Goal: Information Seeking & Learning: Learn about a topic

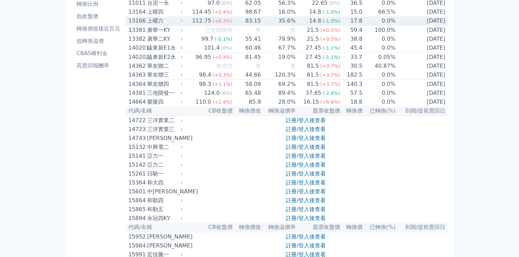
scroll to position [171, 0]
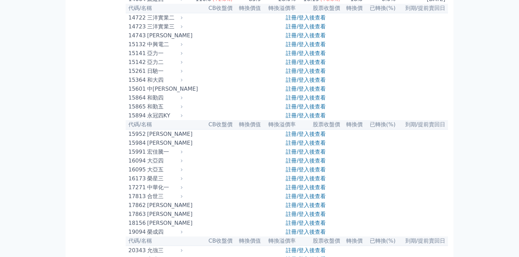
click at [301, 30] on link "註冊/登入後查看" at bounding box center [306, 26] width 40 height 6
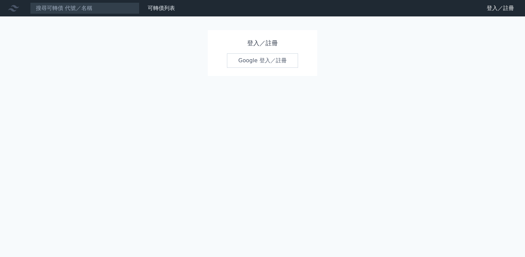
click at [273, 62] on link "Google 登入／註冊" at bounding box center [262, 60] width 71 height 14
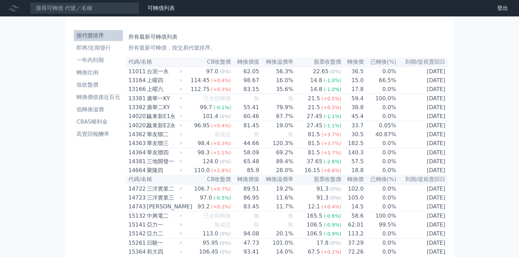
drag, startPoint x: 0, startPoint y: 0, endPoint x: 100, endPoint y: 159, distance: 187.4
click at [126, 67] on th "代碼/名稱" at bounding box center [155, 61] width 58 height 9
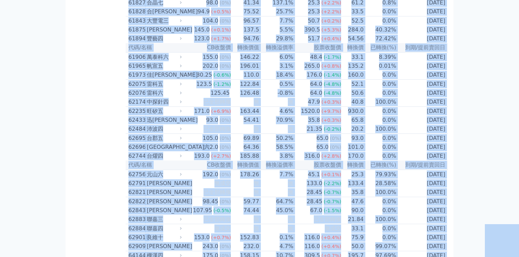
scroll to position [3608, 0]
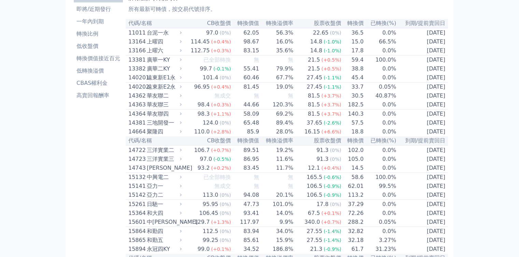
scroll to position [0, 0]
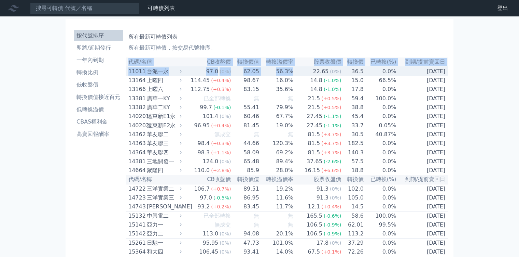
drag, startPoint x: 69, startPoint y: 156, endPoint x: 297, endPoint y: 164, distance: 228.1
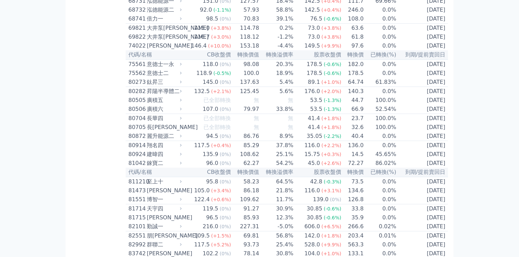
scroll to position [3608, 0]
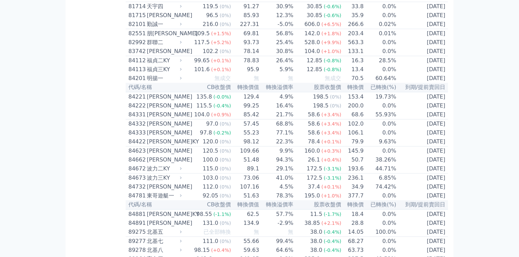
copy table "lo/ip DOlor sita conse adipi eli sed(%) do/eiusm 09434 temp 05.2 (2%) 73.23 04.…"
